Goal: Information Seeking & Learning: Learn about a topic

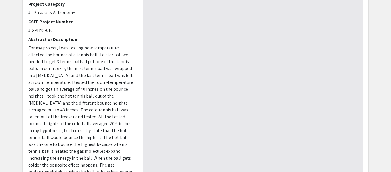
type input "0"
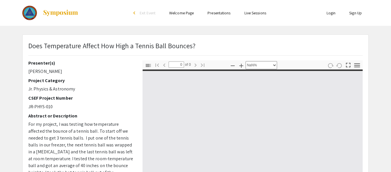
select select "auto"
type input "1"
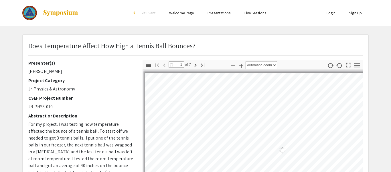
select select "auto"
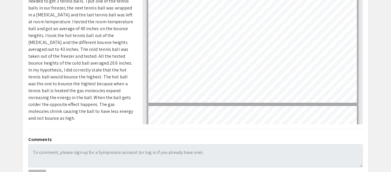
scroll to position [565, 0]
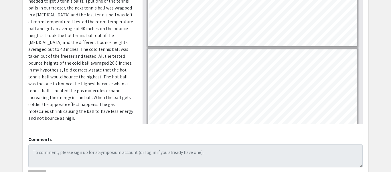
type input "6"
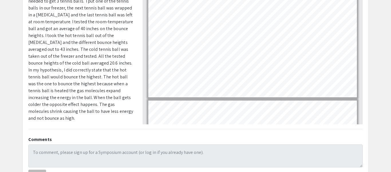
scroll to position [0, 0]
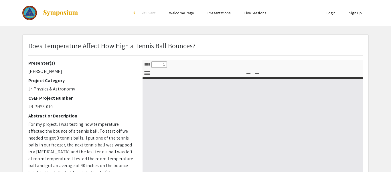
select select "custom"
type input "0"
select select "custom"
